Goal: Task Accomplishment & Management: Manage account settings

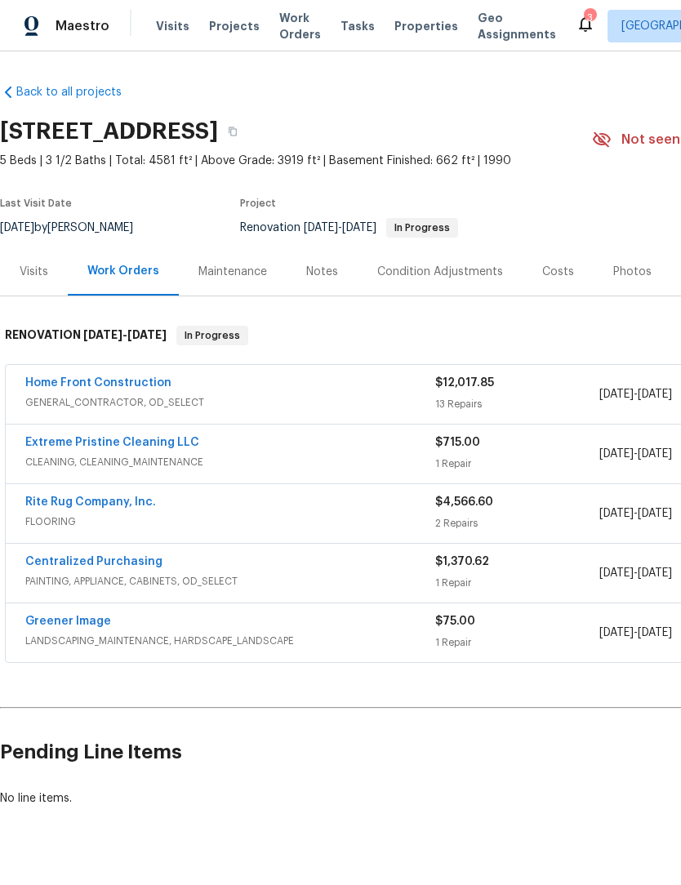
click at [73, 379] on link "Home Front Construction" at bounding box center [98, 382] width 146 height 11
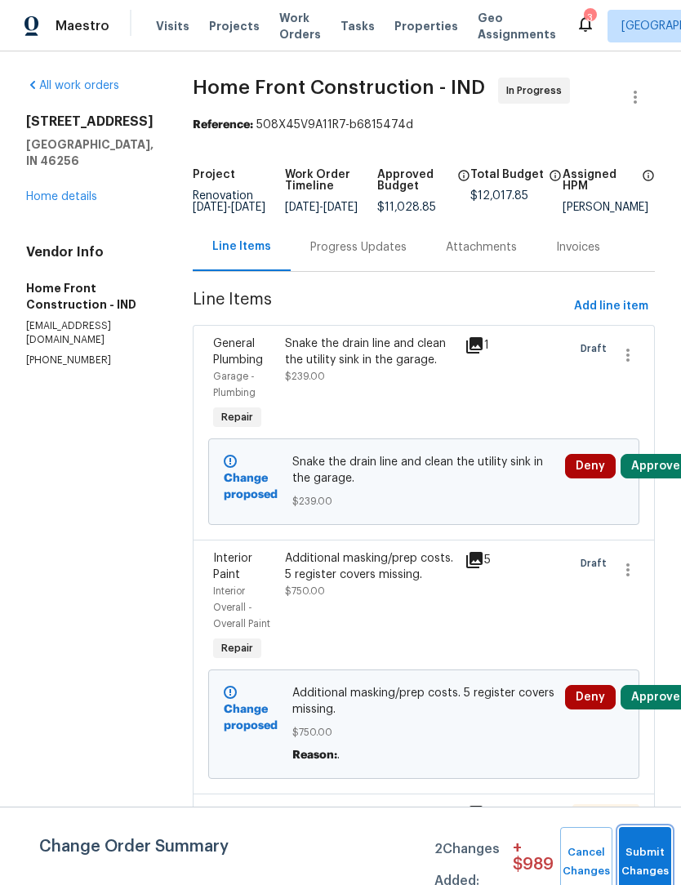
click at [646, 858] on button "Submit Changes" at bounding box center [645, 862] width 52 height 70
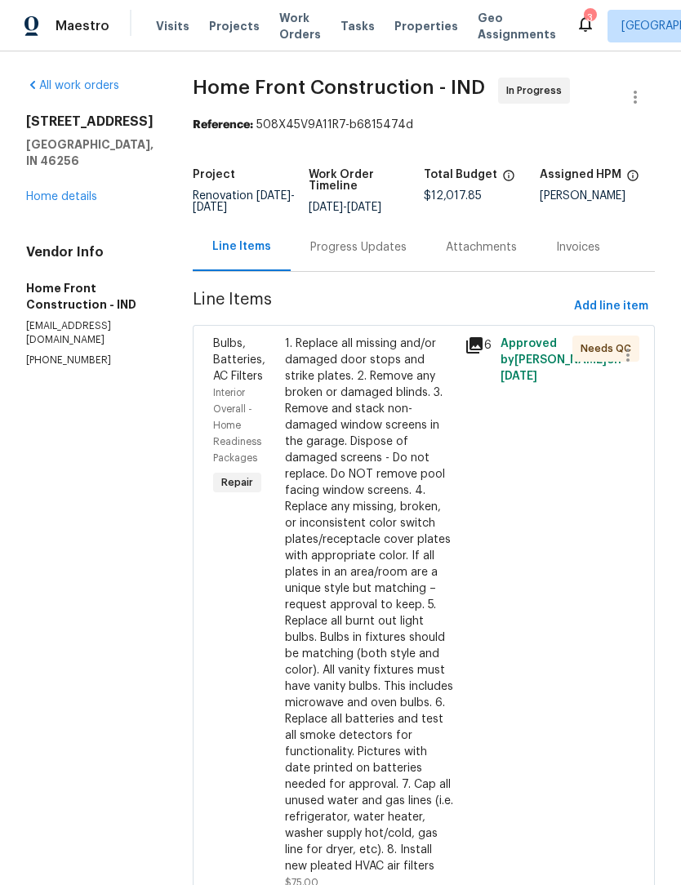
click at [410, 549] on div "1. Replace all missing and/or damaged door stops and strike plates. 2. Remove a…" at bounding box center [370, 604] width 170 height 539
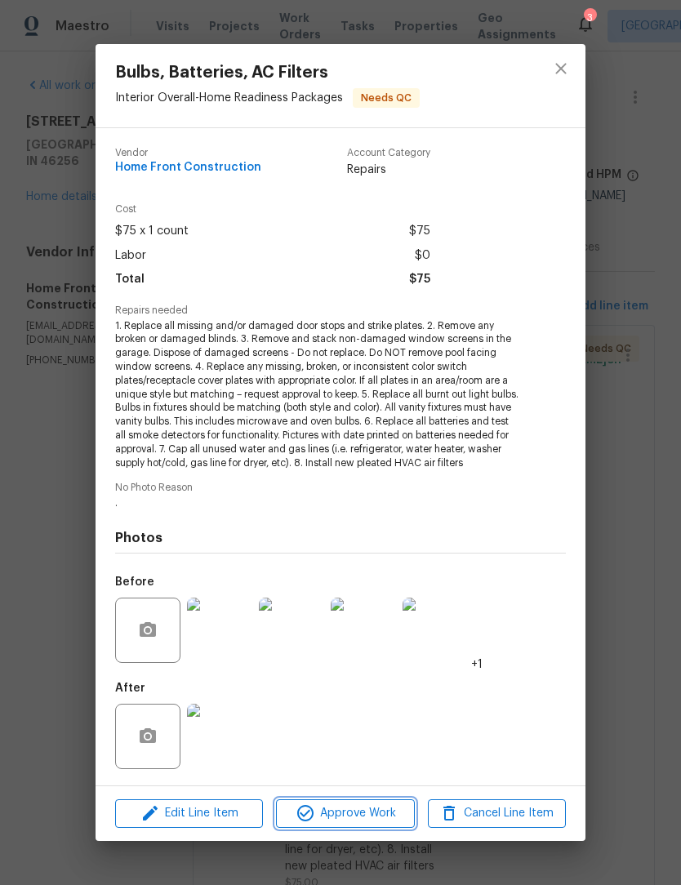
click at [365, 818] on span "Approve Work" at bounding box center [345, 813] width 128 height 20
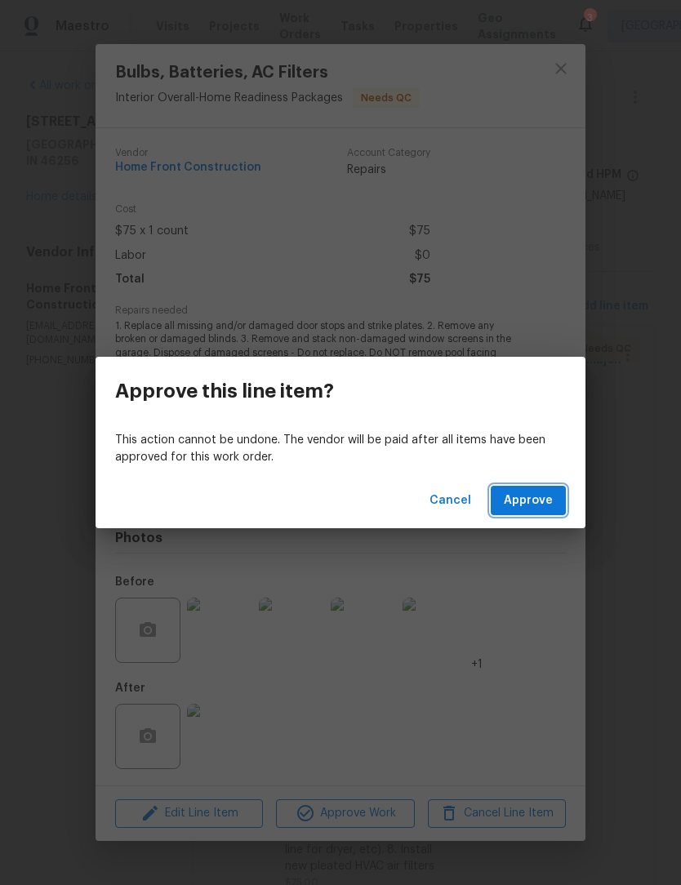
click at [539, 498] on span "Approve" at bounding box center [527, 500] width 49 height 20
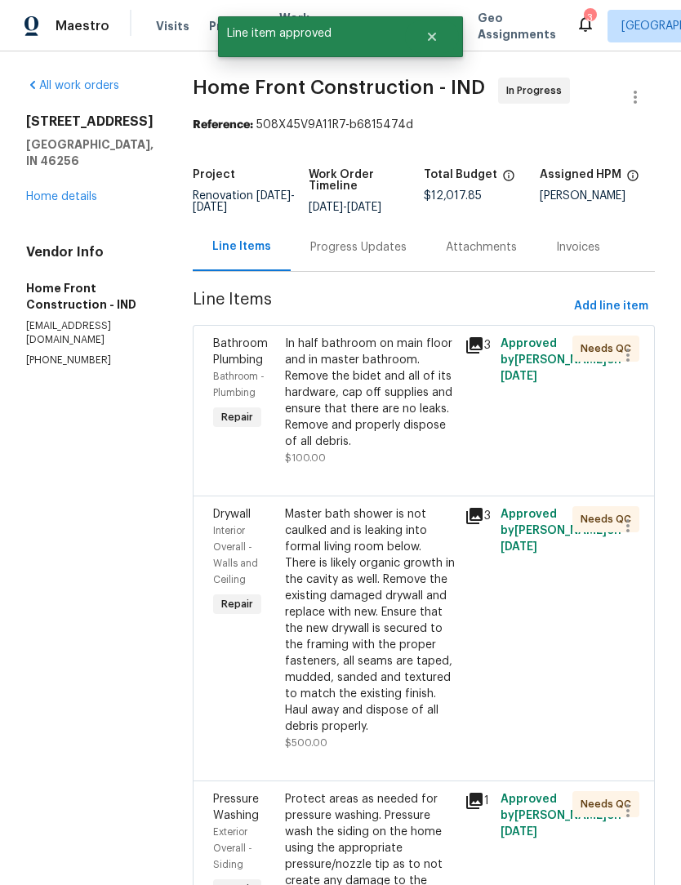
click at [412, 420] on div "In half bathroom on main floor and in master bathroom. Remove the bidet and all…" at bounding box center [370, 392] width 170 height 114
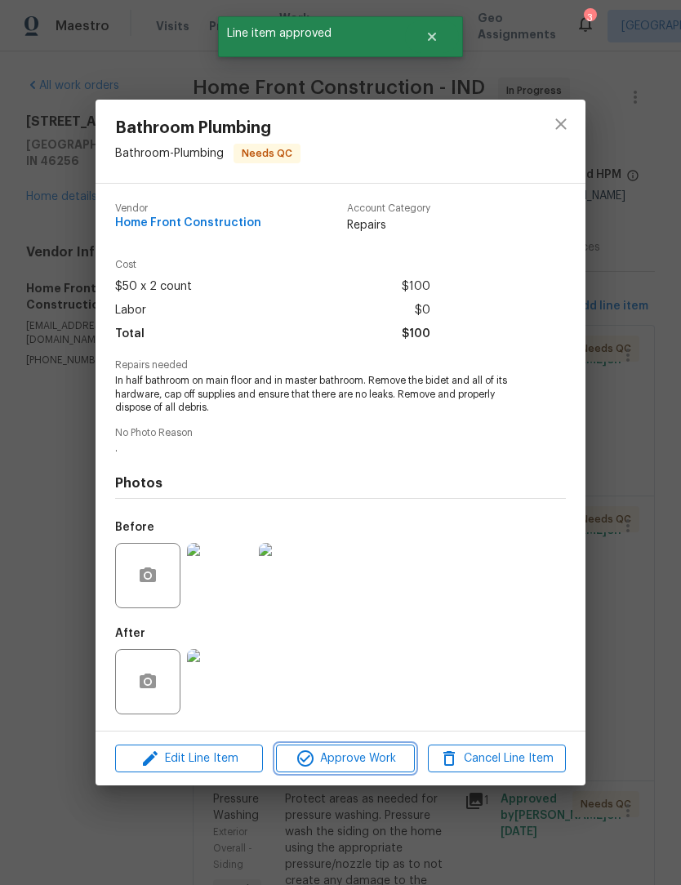
click at [361, 761] on span "Approve Work" at bounding box center [345, 758] width 128 height 20
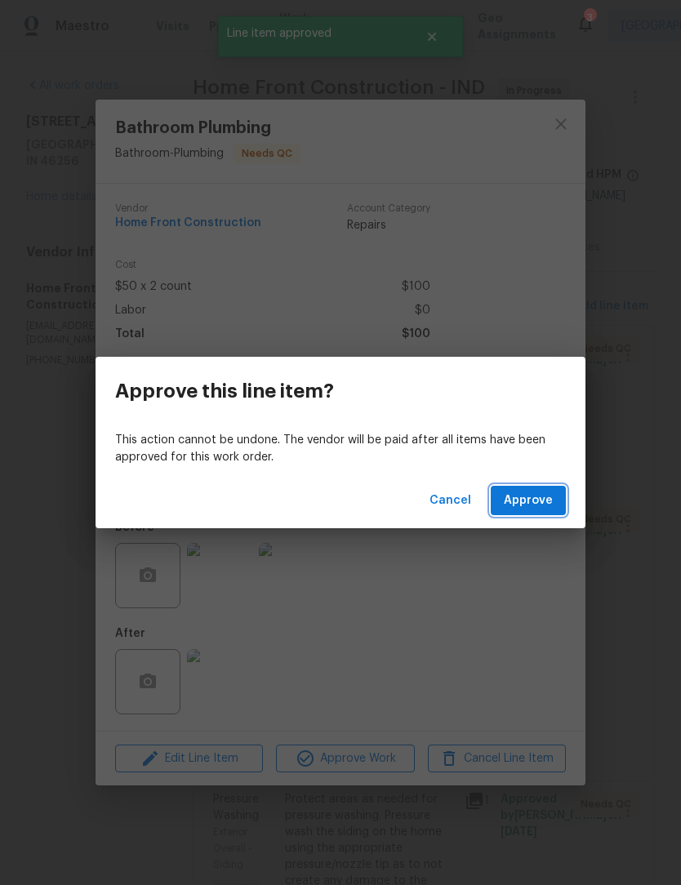
click at [550, 498] on span "Approve" at bounding box center [527, 500] width 49 height 20
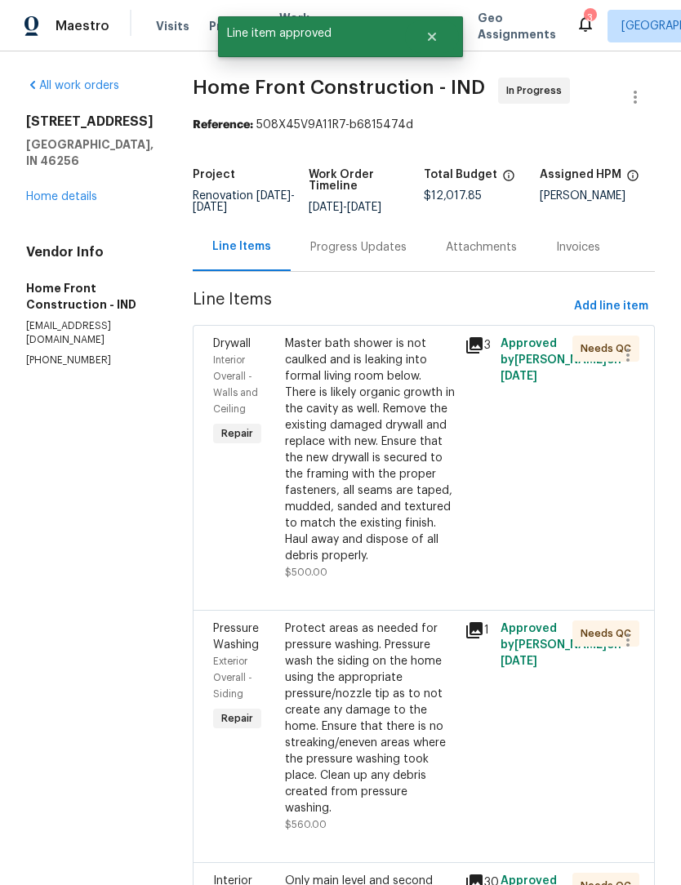
click at [422, 428] on div "Master bath shower is not caulked and is leaking into formal living room below.…" at bounding box center [370, 449] width 170 height 228
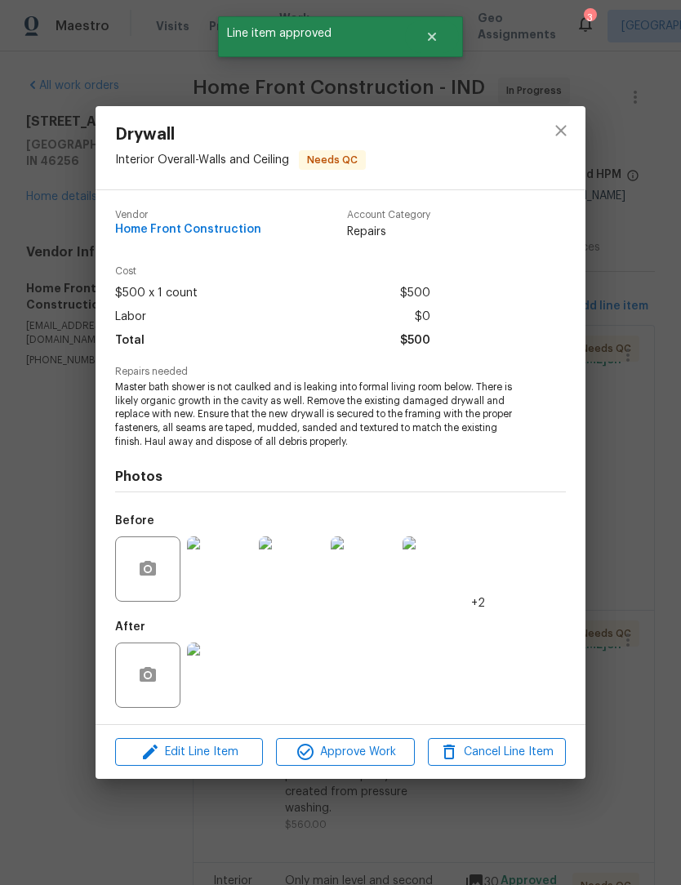
click at [365, 751] on span "Approve Work" at bounding box center [345, 752] width 128 height 20
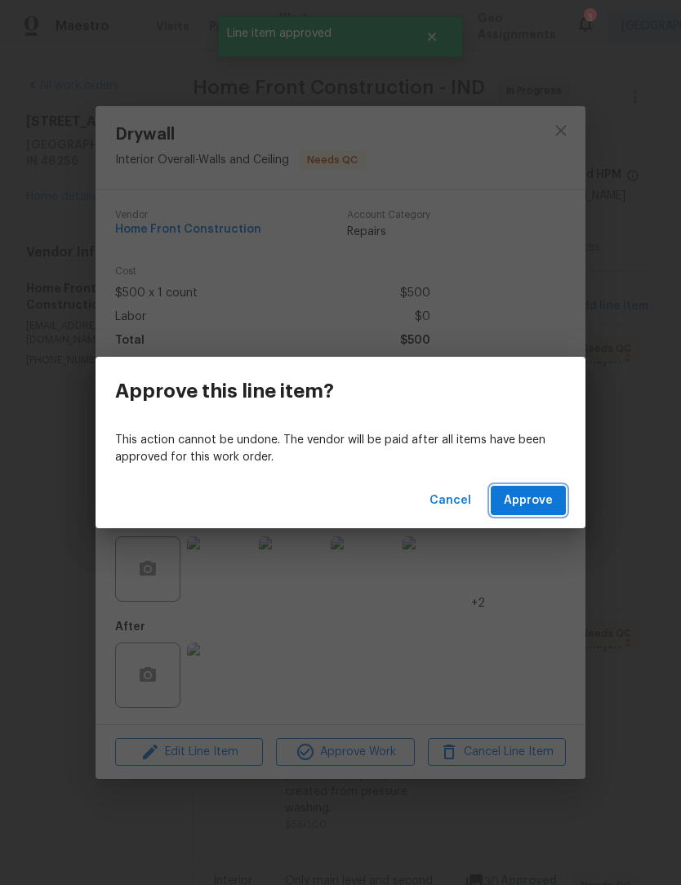
click at [552, 496] on button "Approve" at bounding box center [527, 501] width 75 height 30
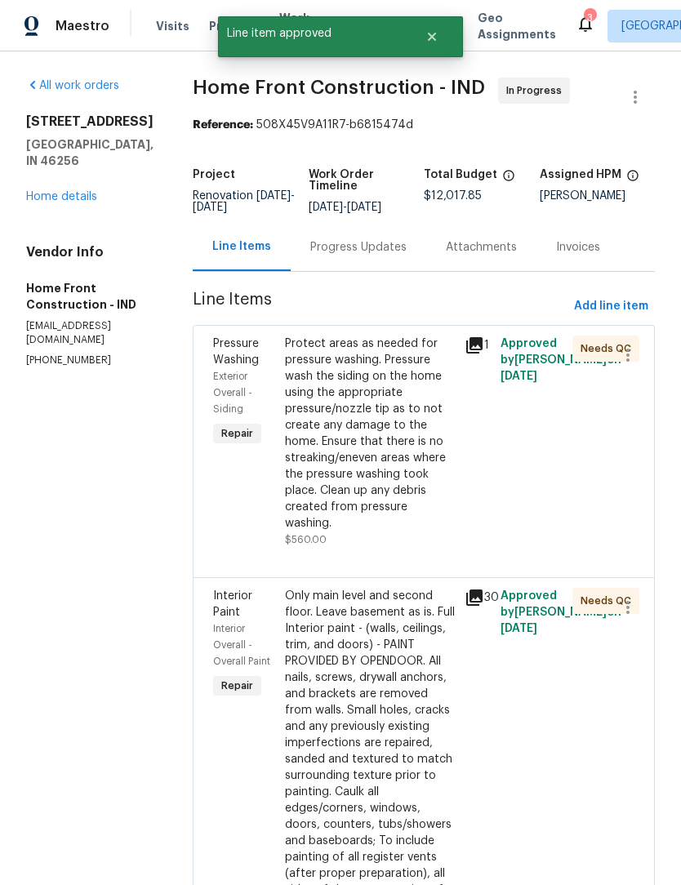
click at [446, 476] on div "Protect areas as needed for pressure washing. Pressure wash the siding on the h…" at bounding box center [370, 433] width 170 height 196
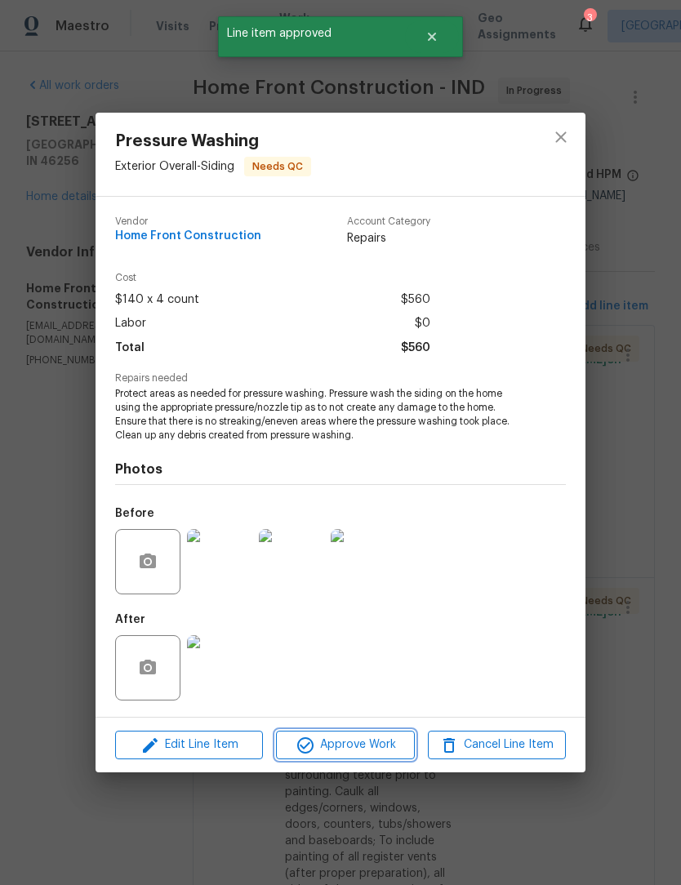
click at [372, 759] on button "Approve Work" at bounding box center [345, 744] width 138 height 29
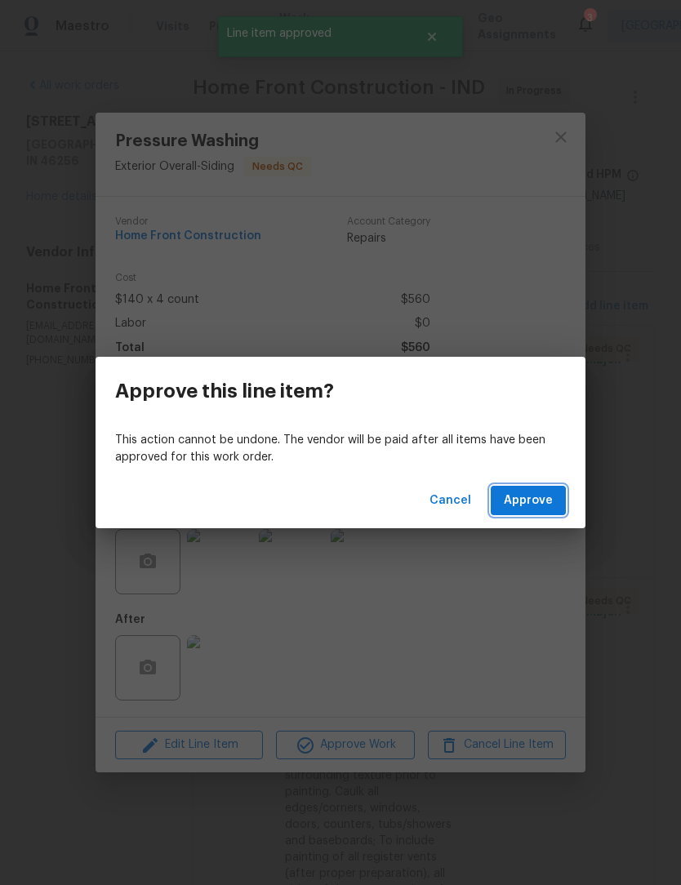
click at [544, 500] on span "Approve" at bounding box center [527, 500] width 49 height 20
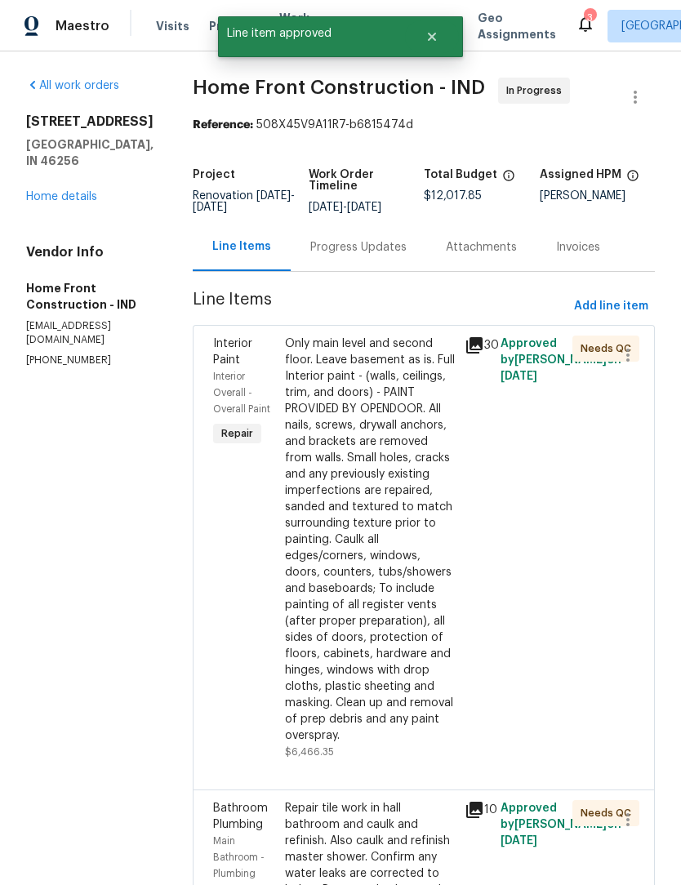
click at [417, 574] on div "Only main level and second floor. Leave basement as is. Full Interior paint - (…" at bounding box center [370, 539] width 170 height 408
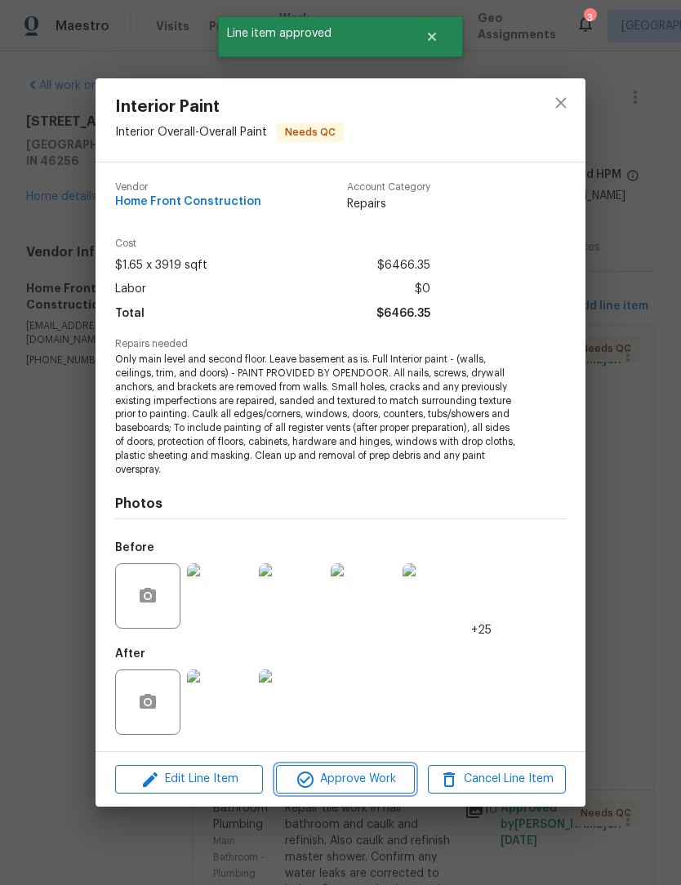
click at [366, 781] on span "Approve Work" at bounding box center [345, 779] width 128 height 20
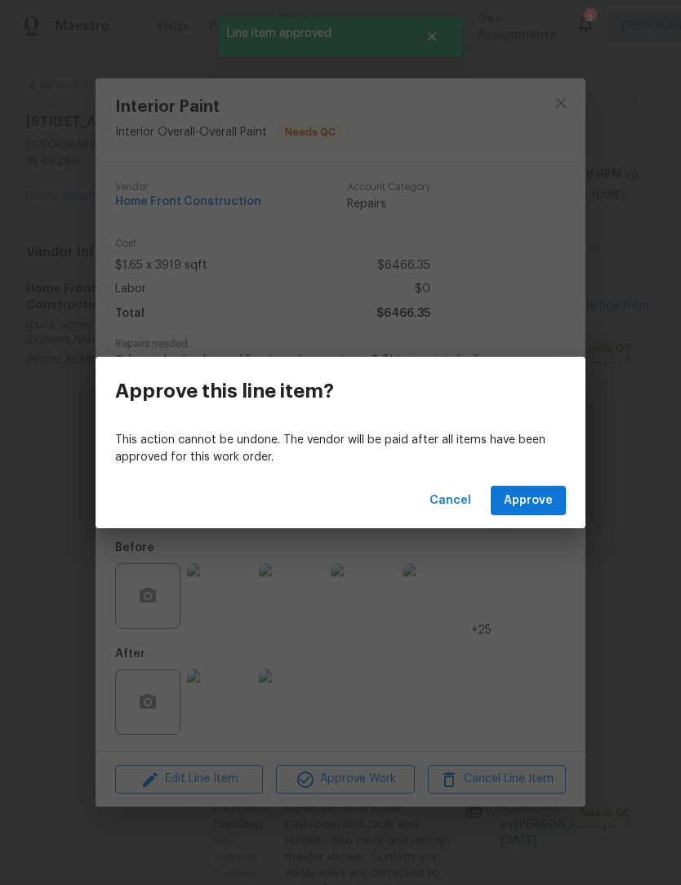
click at [570, 490] on div "Cancel Approve" at bounding box center [340, 500] width 490 height 56
click at [535, 513] on button "Approve" at bounding box center [527, 501] width 75 height 30
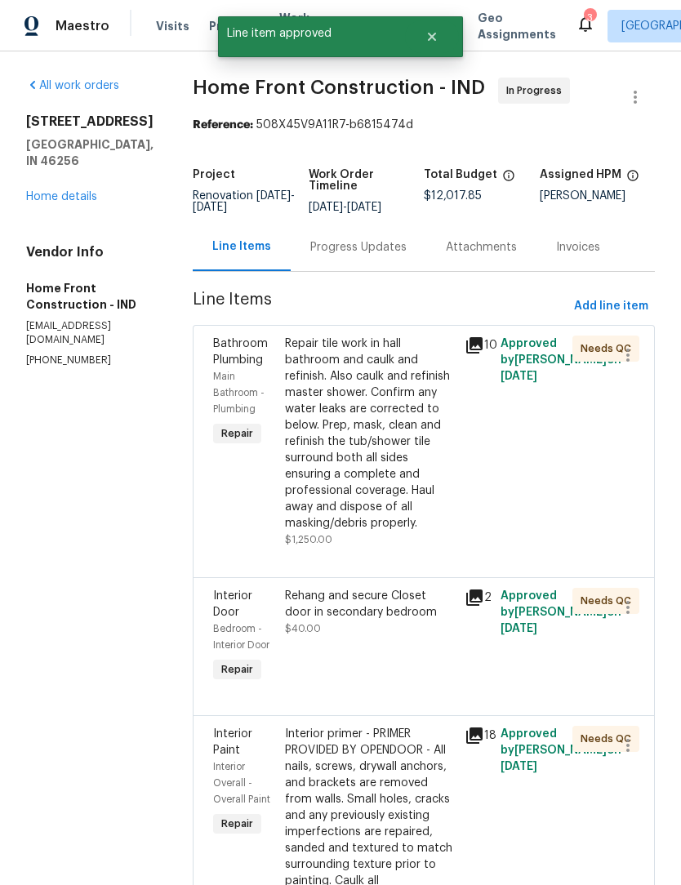
click at [418, 496] on div "Repair tile work in hall bathroom and caulk and refinish. Also caulk and refini…" at bounding box center [370, 433] width 170 height 196
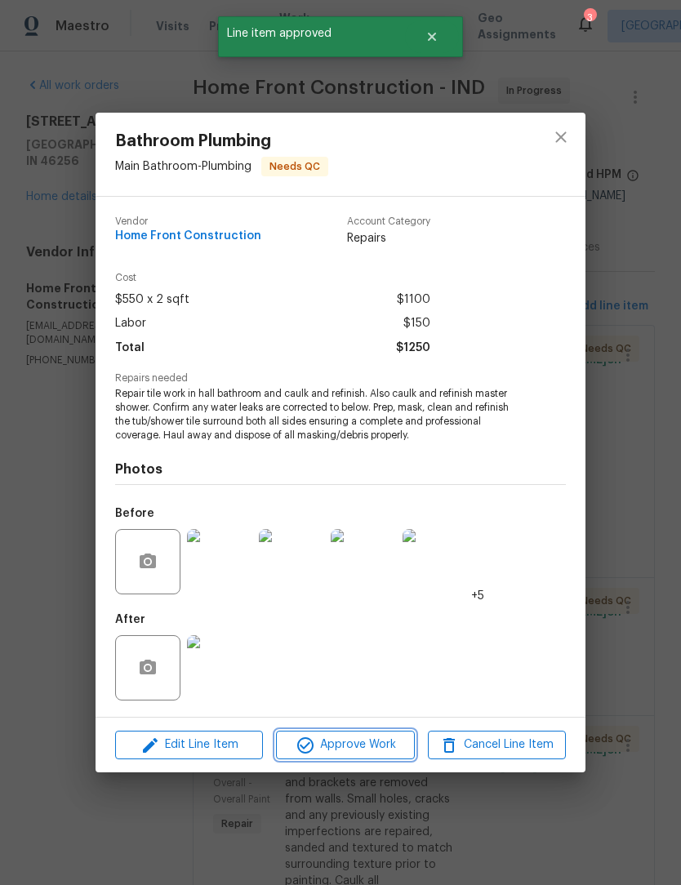
click at [361, 742] on span "Approve Work" at bounding box center [345, 744] width 128 height 20
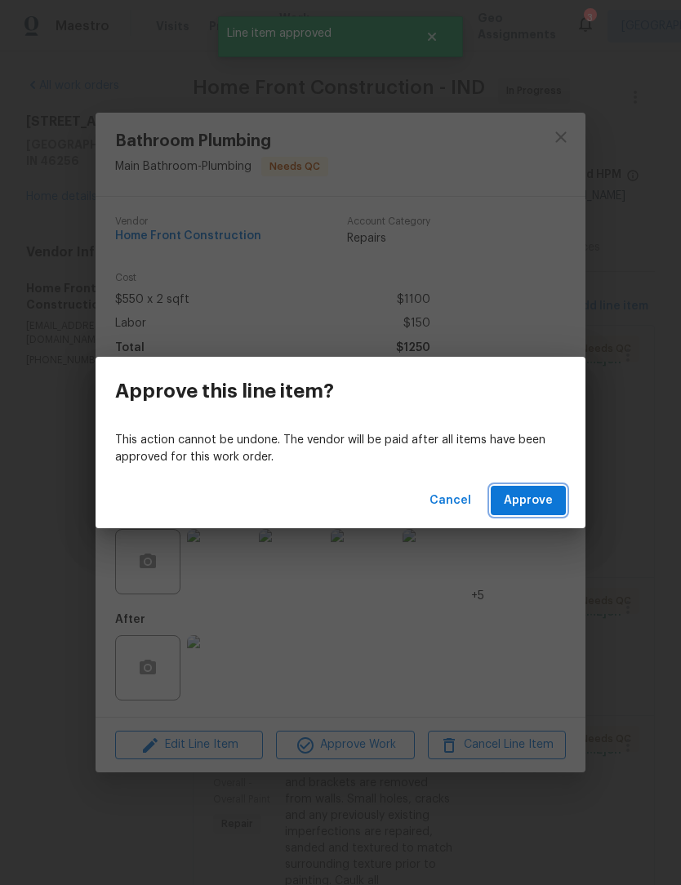
click at [538, 512] on button "Approve" at bounding box center [527, 501] width 75 height 30
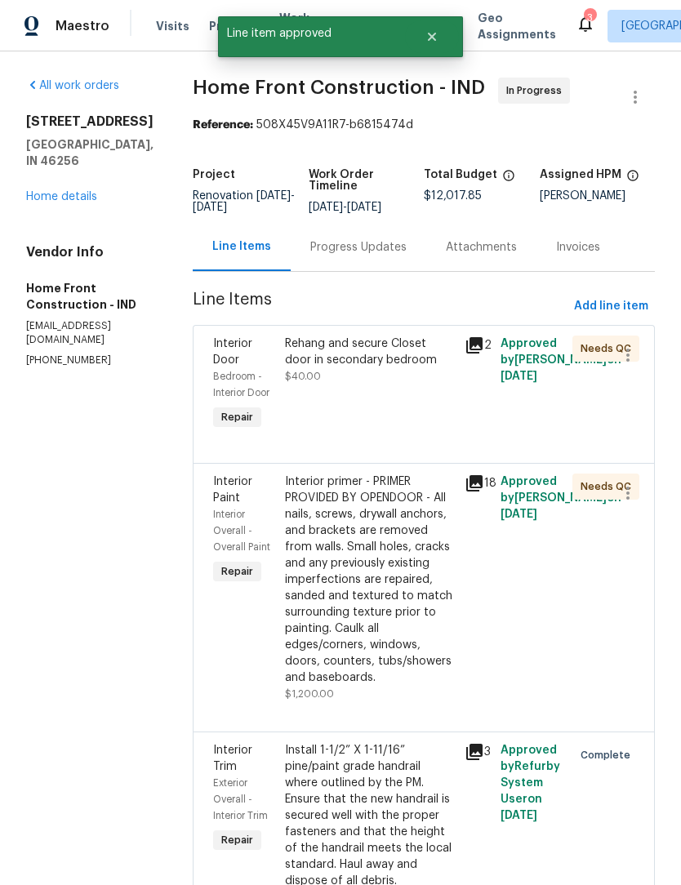
click at [388, 368] on div "Rehang and secure Closet door in secondary bedroom" at bounding box center [370, 351] width 170 height 33
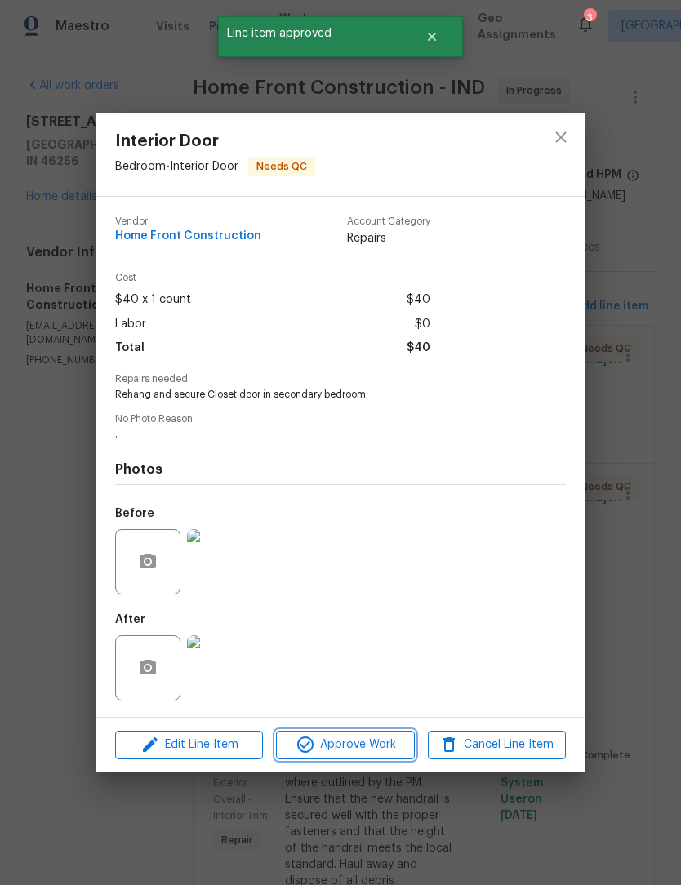
click at [376, 734] on button "Approve Work" at bounding box center [345, 744] width 138 height 29
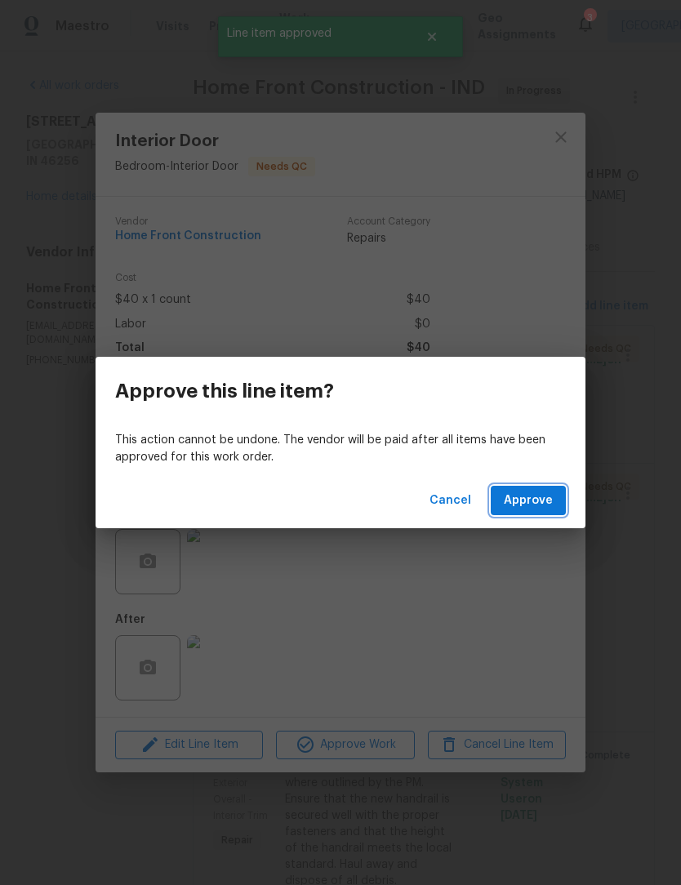
click at [548, 502] on span "Approve" at bounding box center [527, 500] width 49 height 20
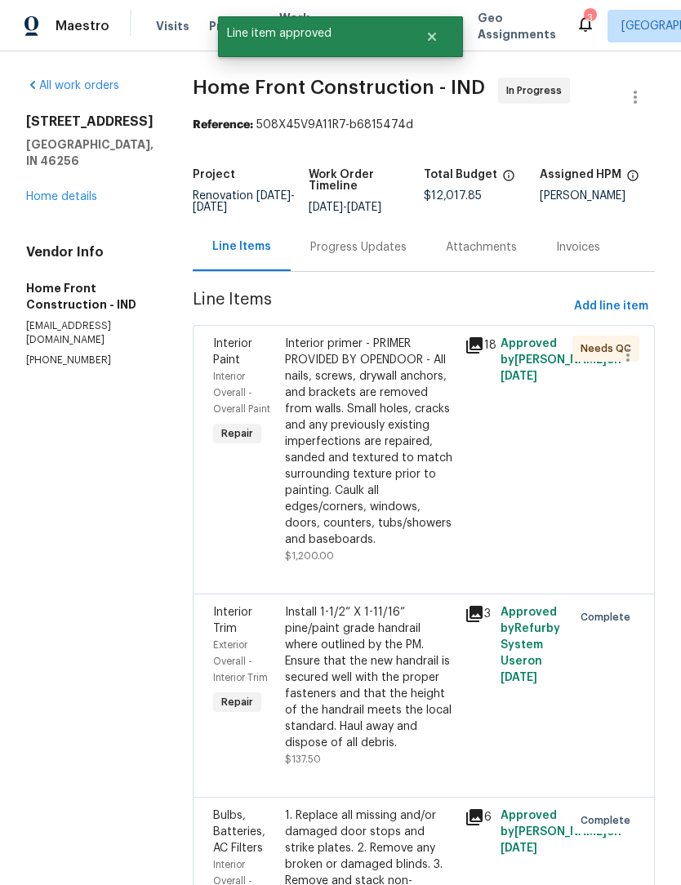
click at [406, 458] on div "Interior primer - PRIMER PROVIDED BY OPENDOOR - All nails, screws, drywall anch…" at bounding box center [370, 441] width 170 height 212
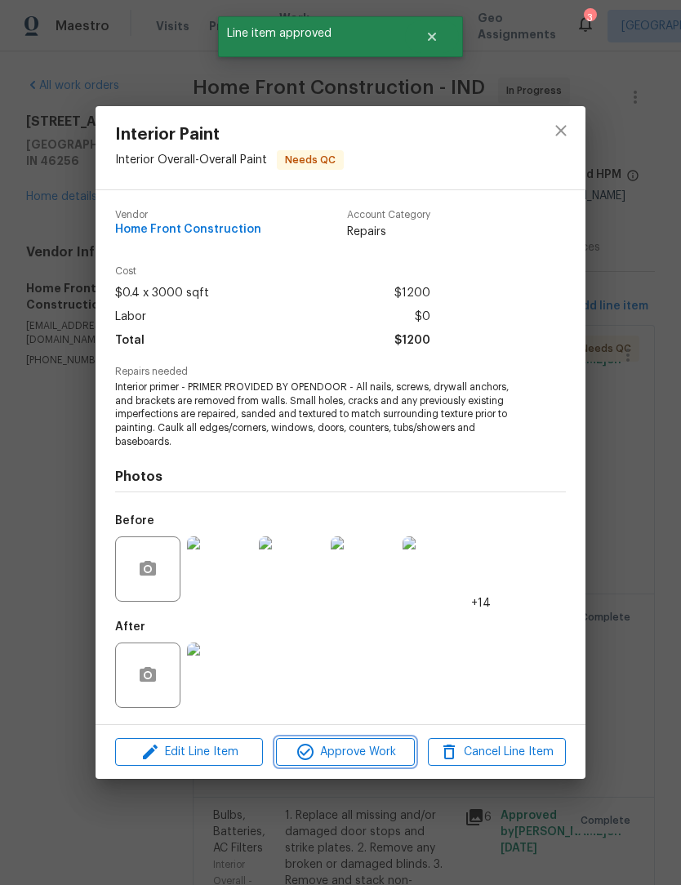
click at [359, 759] on span "Approve Work" at bounding box center [345, 752] width 128 height 20
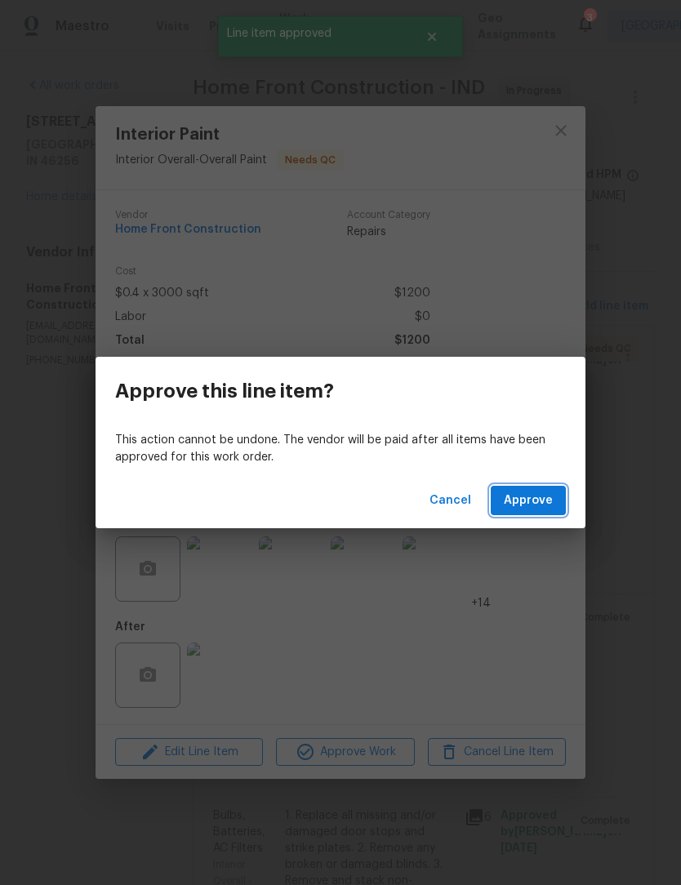
click at [543, 499] on span "Approve" at bounding box center [527, 500] width 49 height 20
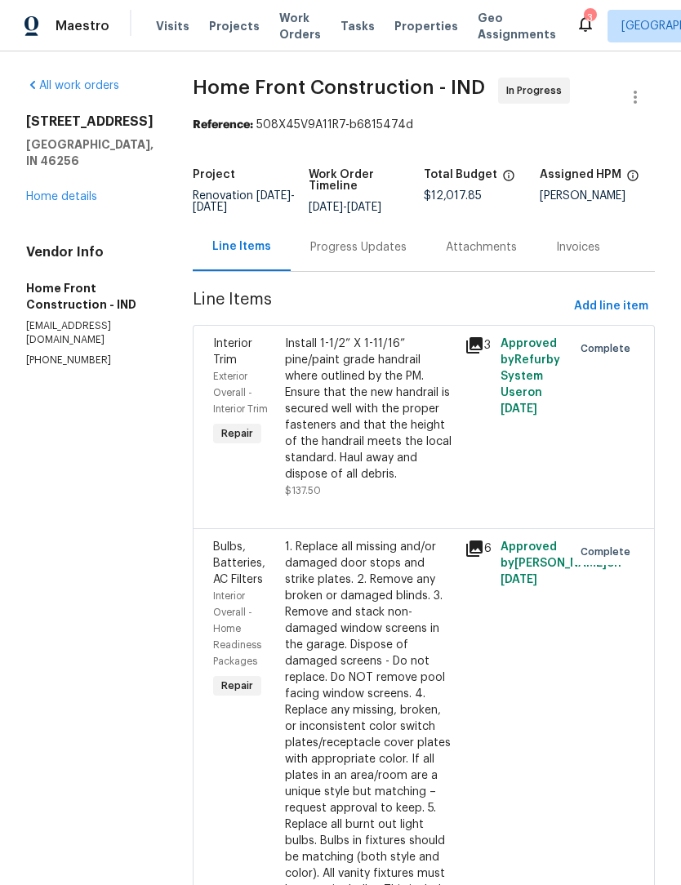
click at [69, 191] on link "Home details" at bounding box center [61, 196] width 71 height 11
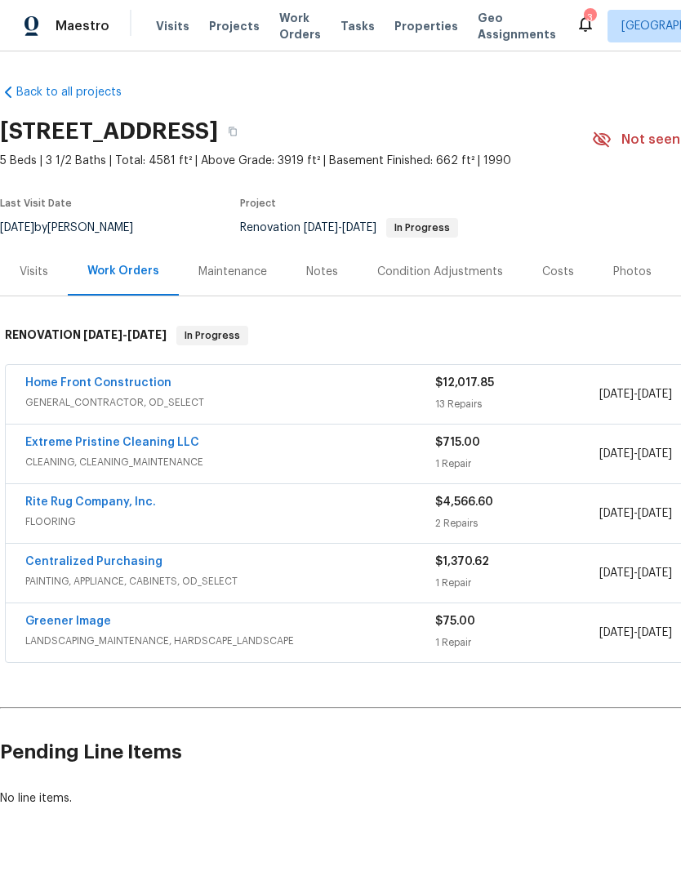
click at [328, 268] on div "Notes" at bounding box center [322, 272] width 32 height 16
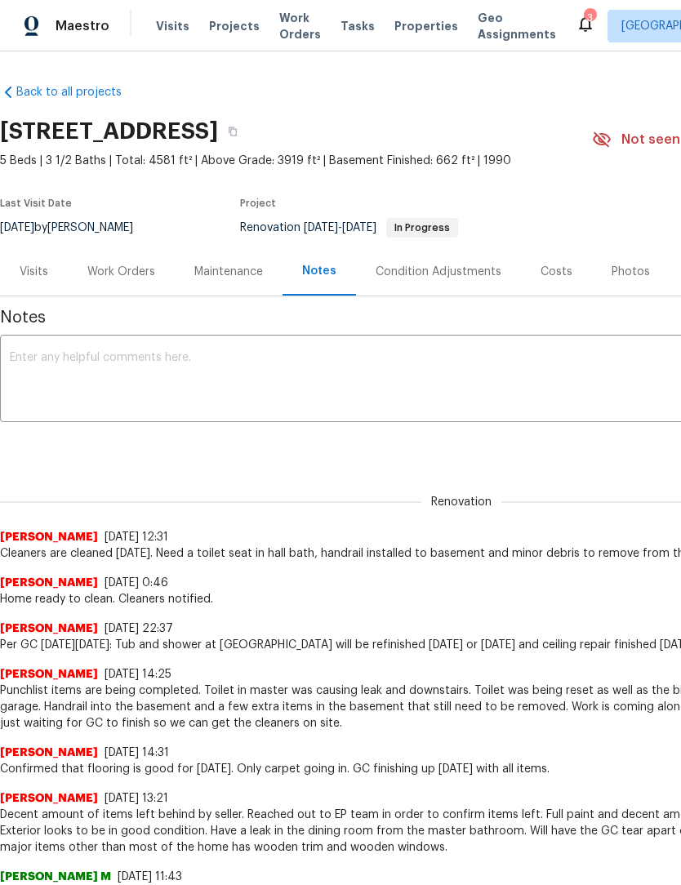
click at [24, 364] on textarea at bounding box center [461, 380] width 902 height 57
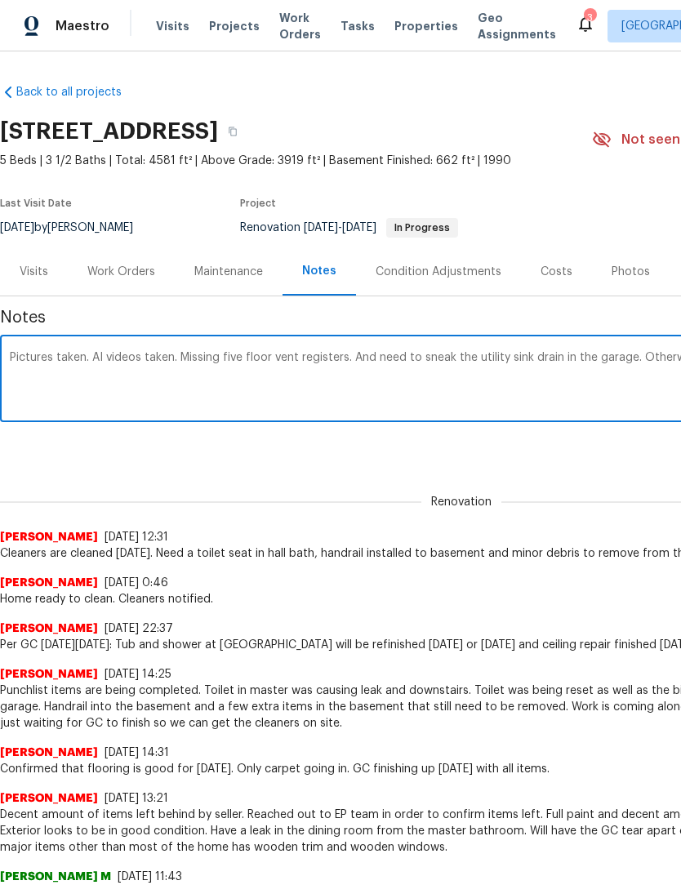
scroll to position [0, 242]
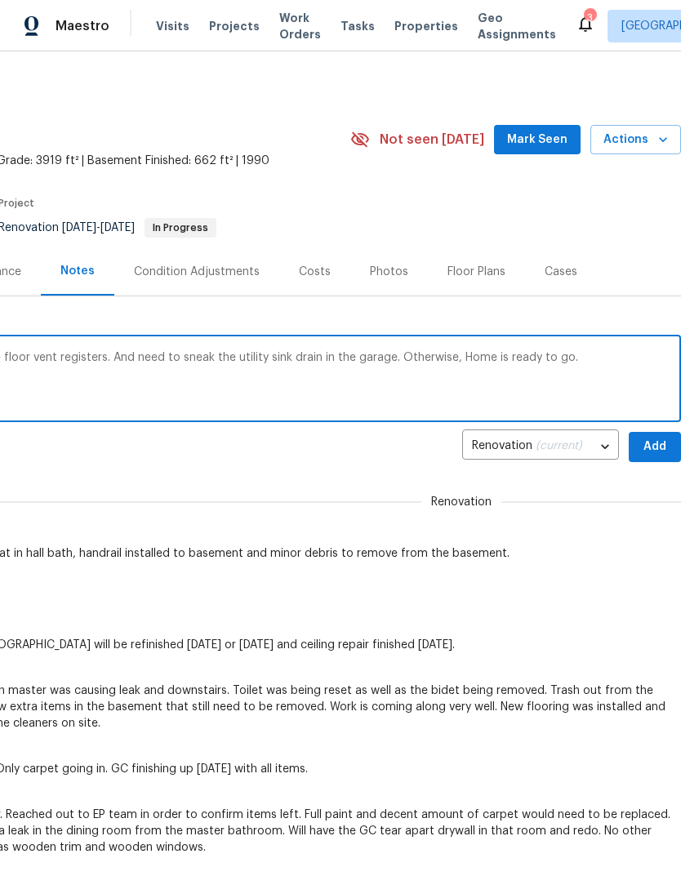
type textarea "Pictures taken. AI videos taken. Missing five floor vent registers. And need to…"
click at [658, 445] on span "Add" at bounding box center [654, 447] width 26 height 20
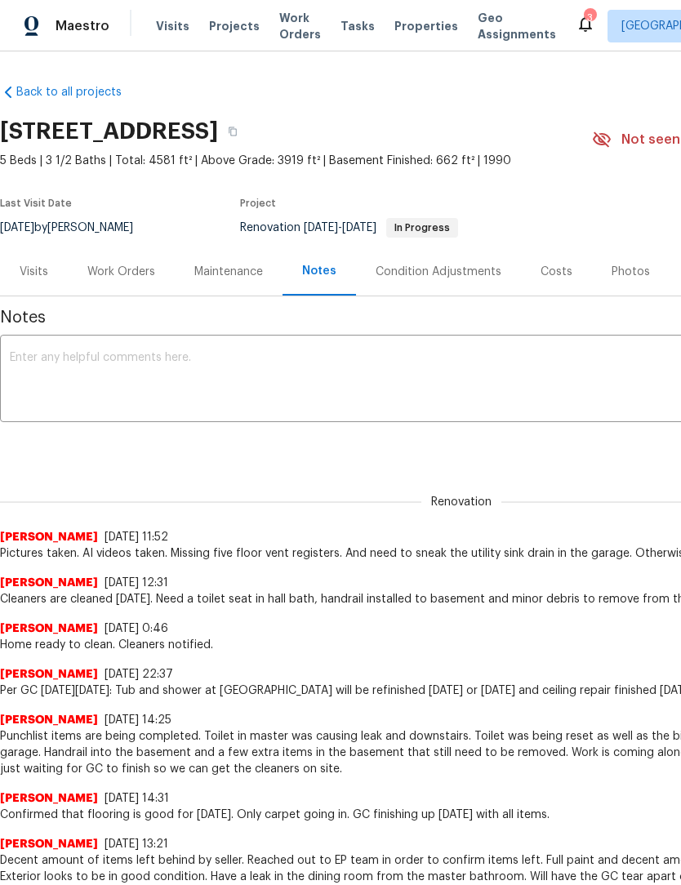
scroll to position [0, 0]
